Goal: Communication & Community: Answer question/provide support

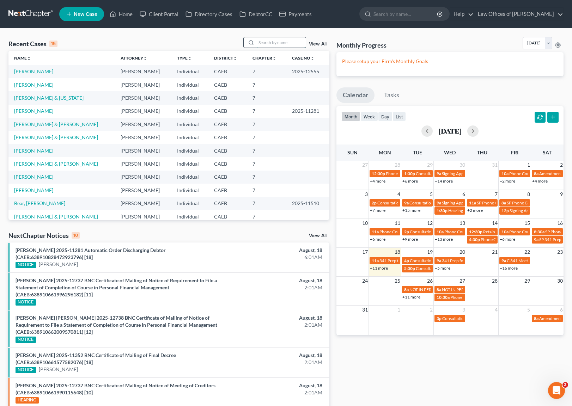
click at [271, 44] on input "search" at bounding box center [280, 42] width 49 height 10
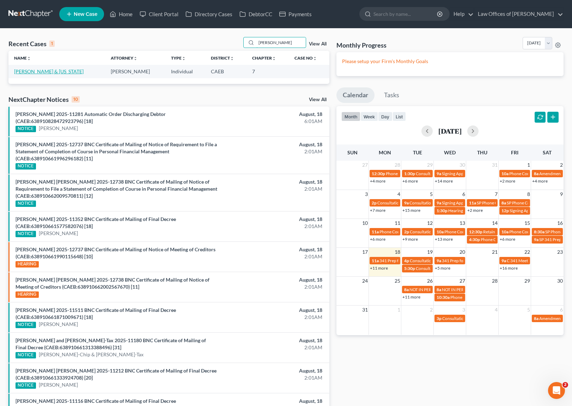
type input "[PERSON_NAME]"
click at [66, 74] on link "[PERSON_NAME] & [US_STATE]" at bounding box center [48, 71] width 69 height 6
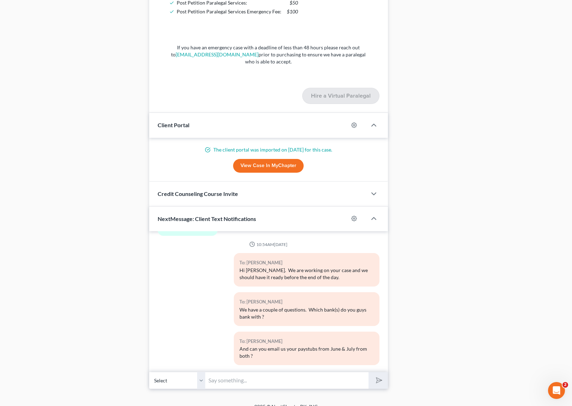
scroll to position [892, 0]
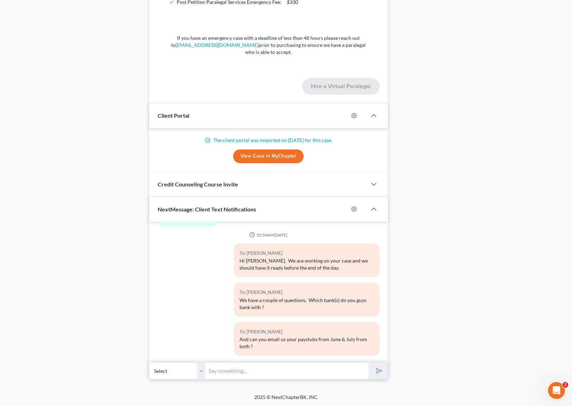
click at [233, 365] on input "text" at bounding box center [287, 370] width 163 height 17
type input "Hi [PERSON_NAME]. We have your petition ready just wanted to double check with …"
click at [368, 363] on button "submit" at bounding box center [377, 371] width 19 height 17
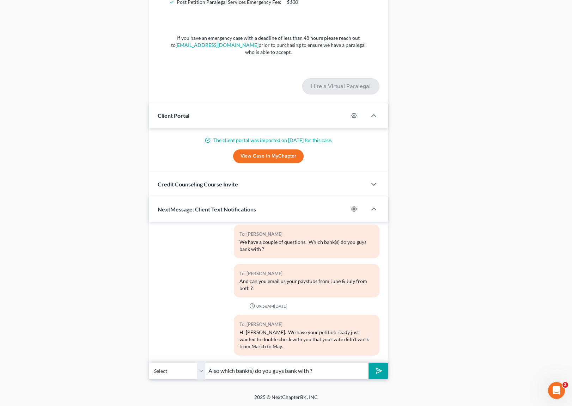
type input "Also which bank(s) do you guys bank with ?"
click at [368, 363] on button "submit" at bounding box center [377, 371] width 19 height 17
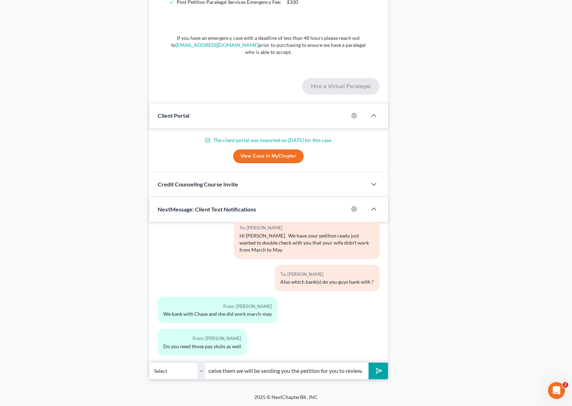
scroll to position [0, 60]
type input "Yes, please. After we receive them we will be sending you the petition for you …"
click at [368, 363] on button "submit" at bounding box center [377, 371] width 19 height 17
